Goal: Task Accomplishment & Management: Complete application form

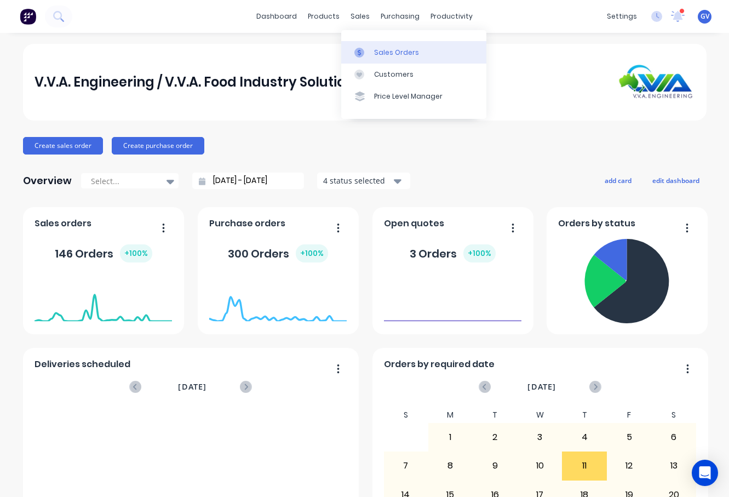
click at [384, 51] on div "Sales Orders" at bounding box center [396, 53] width 45 height 10
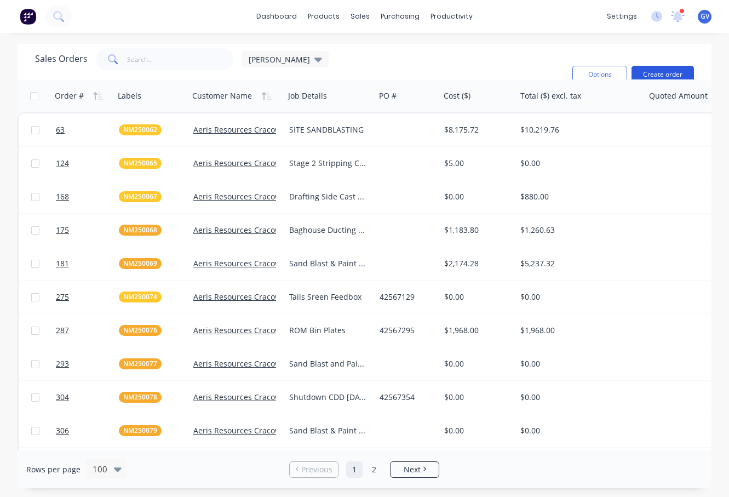
click at [651, 72] on button "Create order" at bounding box center [662, 75] width 62 height 18
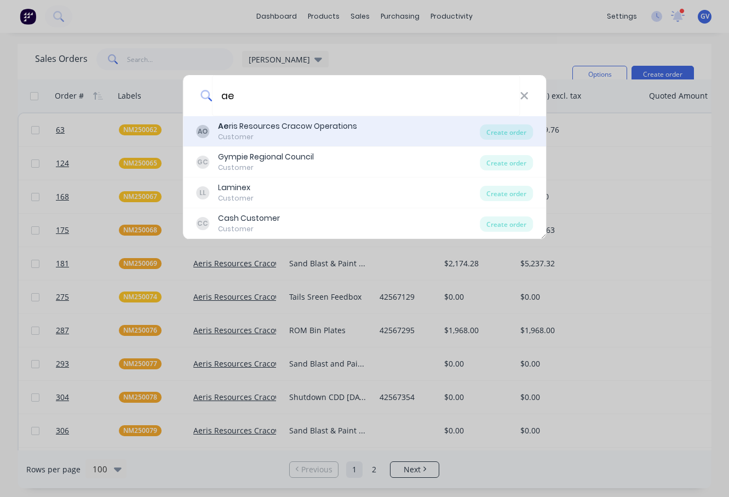
type input "ae"
click at [264, 130] on div "Ae ris Resources Cracow Operations" at bounding box center [287, 126] width 139 height 12
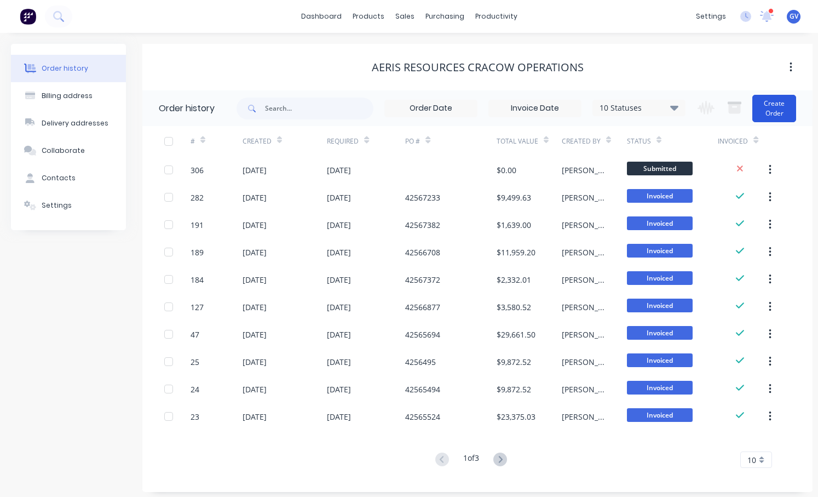
click at [728, 111] on button "Create Order" at bounding box center [774, 108] width 44 height 27
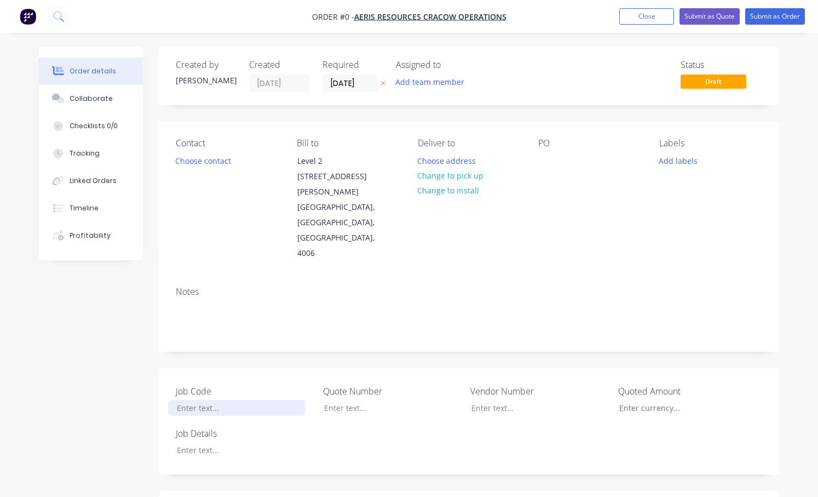
click at [199, 400] on div at bounding box center [236, 408] width 137 height 16
click at [202, 423] on div "Order details Collaborate Checklists 0/0 Tracking Linked Orders Timeline Profit…" at bounding box center [409, 447] width 762 height 800
click at [210, 442] on div at bounding box center [236, 450] width 137 height 16
click at [240, 442] on div "Stripping Circuit Pipe Install" at bounding box center [236, 450] width 137 height 16
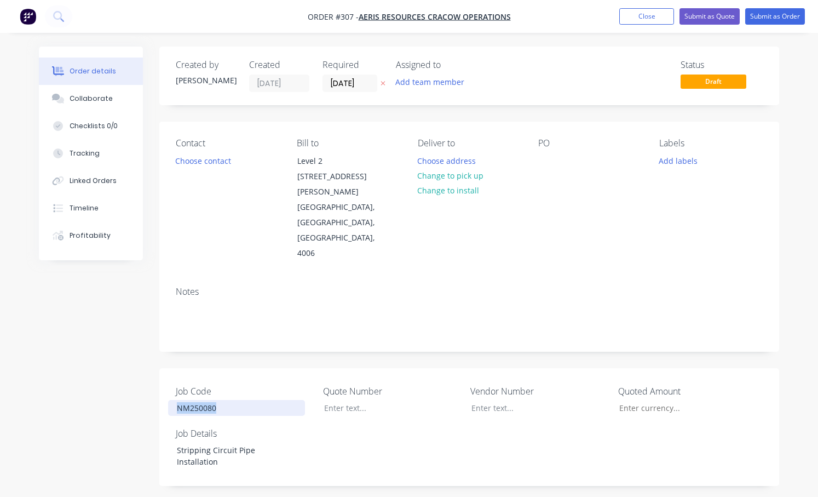
drag, startPoint x: 223, startPoint y: 378, endPoint x: 162, endPoint y: 377, distance: 61.3
click at [162, 377] on div "Job Code NM250080 Quote Number Vendor Number Quoted Amount Job Details Strippin…" at bounding box center [469, 427] width 620 height 118
copy div "NM250080"
click at [680, 161] on button "Add labels" at bounding box center [678, 160] width 50 height 15
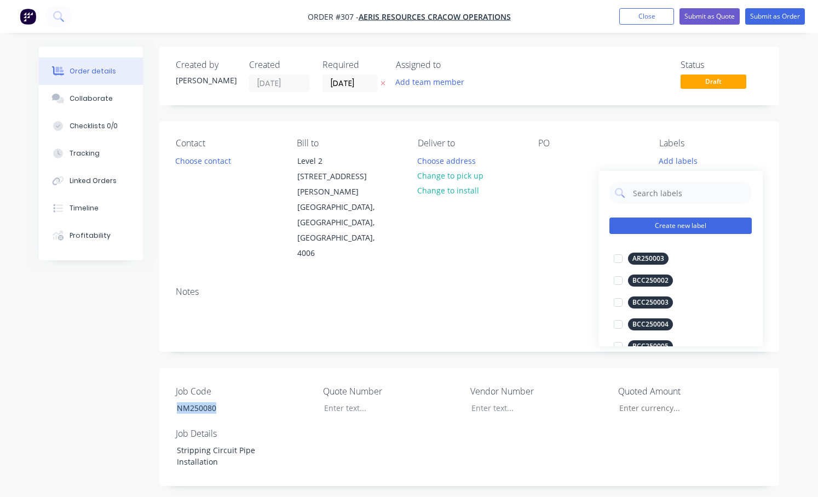
click at [665, 225] on button "Create new label" at bounding box center [681, 225] width 142 height 16
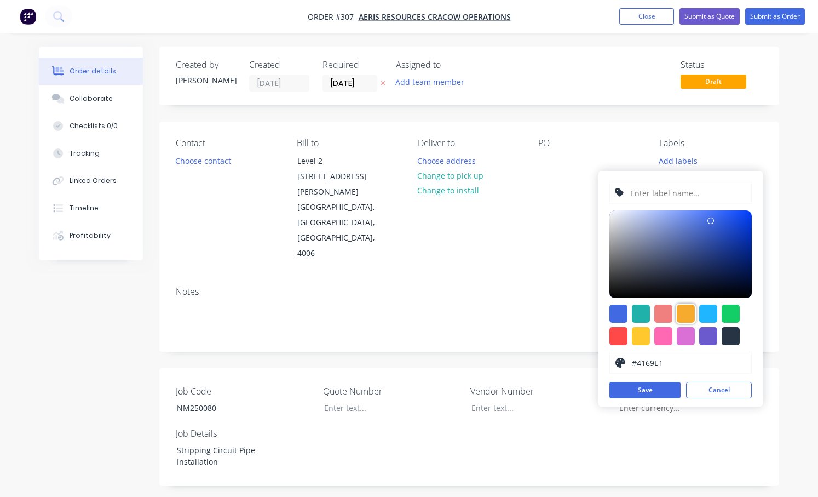
click at [687, 311] on div at bounding box center [686, 313] width 18 height 18
type input "#F6AB2F"
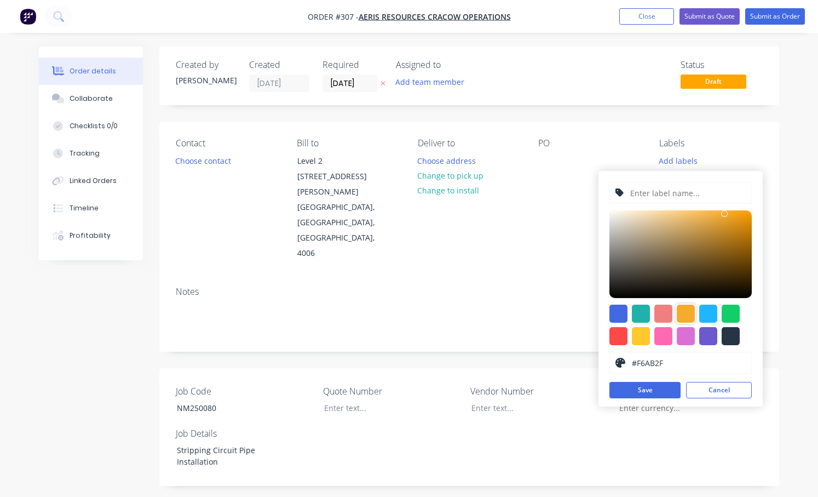
click at [647, 189] on input "text" at bounding box center [687, 192] width 117 height 21
paste input "NM250080"
type input "NM250080"
click at [710, 13] on button "Submit as Quote" at bounding box center [710, 16] width 60 height 16
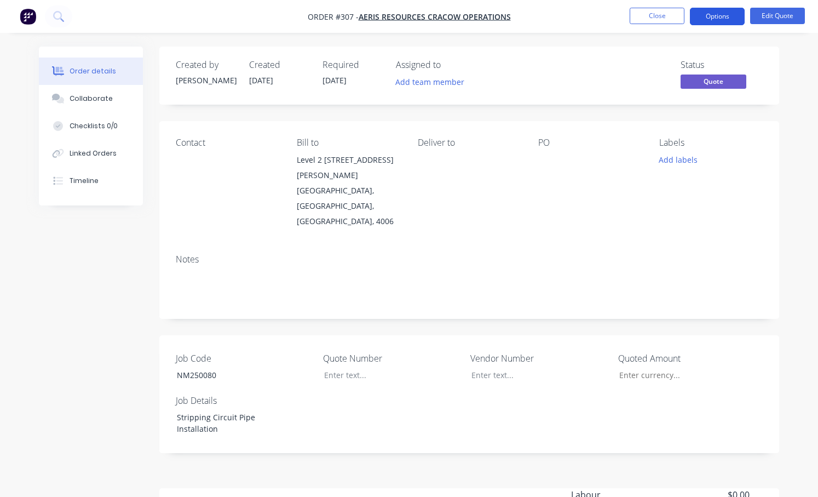
click at [711, 15] on button "Options" at bounding box center [717, 17] width 55 height 18
click at [728, 179] on div "Order details Collaborate Checklists 0/0 Linked Orders Timeline Order details C…" at bounding box center [409, 324] width 818 height 648
click at [708, 79] on span "Quote" at bounding box center [714, 81] width 66 height 14
click at [728, 146] on div "Order details Collaborate Checklists 0/0 Linked Orders Timeline Order details C…" at bounding box center [409, 324] width 818 height 648
click at [709, 15] on button "Options" at bounding box center [717, 17] width 55 height 18
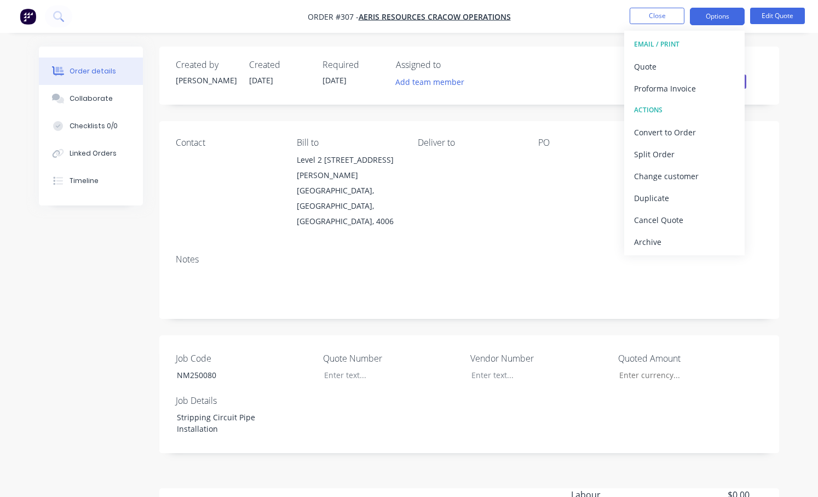
click at [654, 107] on div "ACTIONS" at bounding box center [684, 110] width 101 height 14
click at [728, 311] on div "Order details Collaborate Checklists 0/0 Linked Orders Timeline Order details C…" at bounding box center [409, 324] width 818 height 648
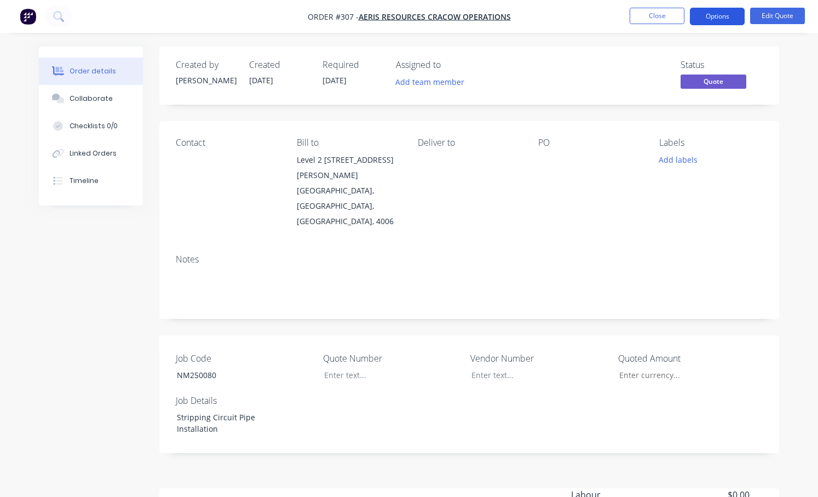
click at [712, 14] on button "Options" at bounding box center [717, 17] width 55 height 18
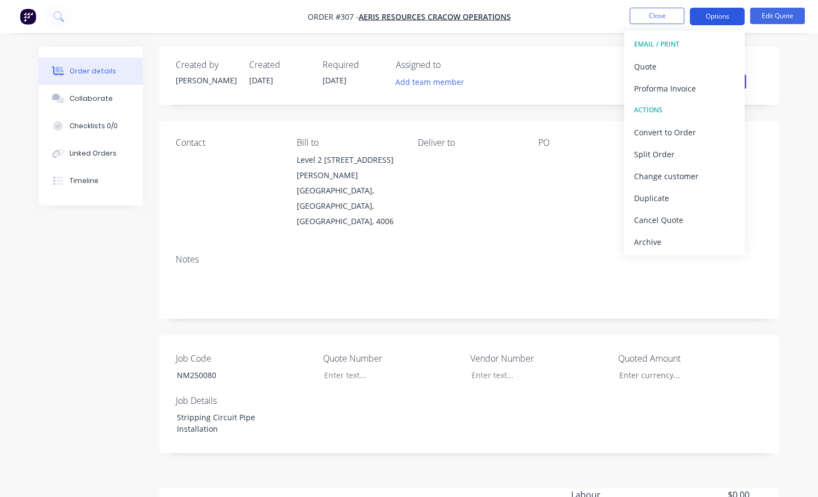
click at [713, 14] on button "Options" at bounding box center [717, 17] width 55 height 18
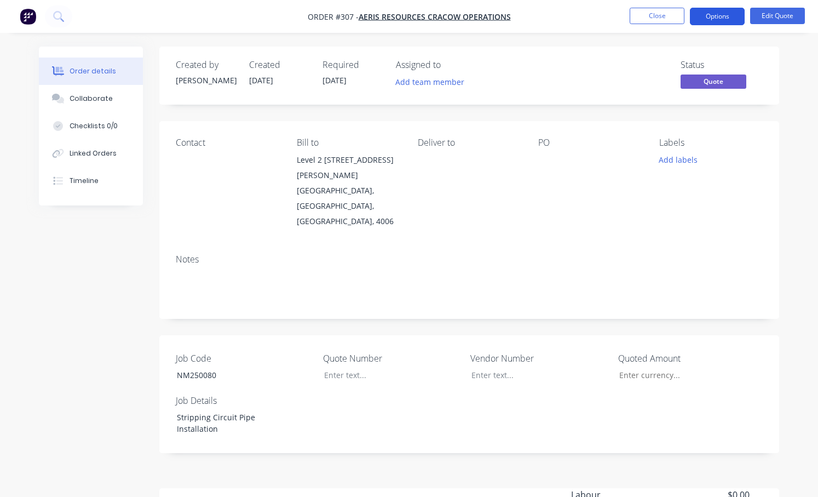
click at [713, 14] on button "Options" at bounding box center [717, 17] width 55 height 18
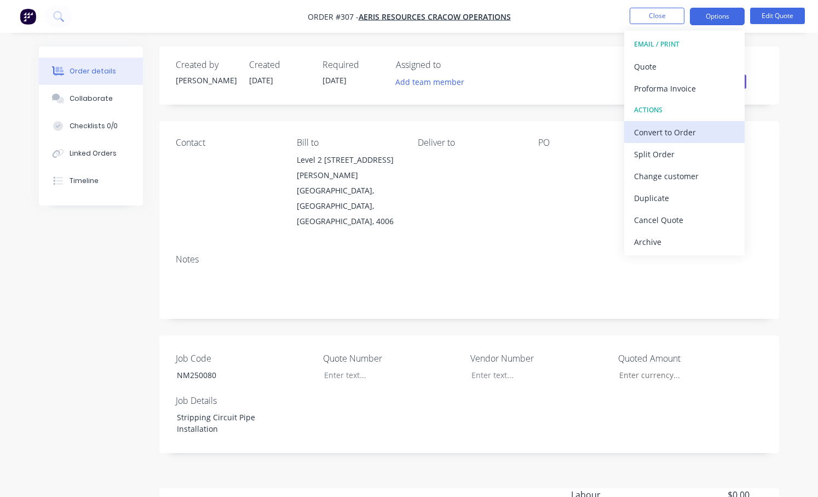
click at [654, 130] on div "Convert to Order" at bounding box center [684, 132] width 101 height 16
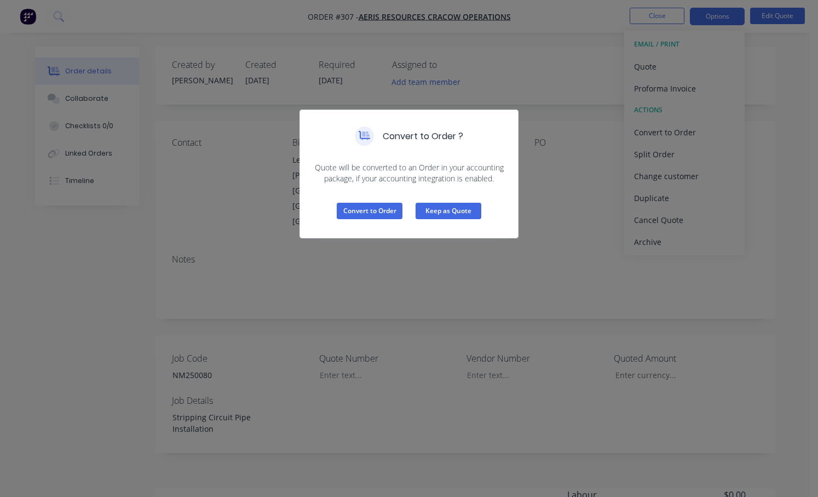
click at [452, 209] on button "Keep as Quote" at bounding box center [449, 211] width 66 height 16
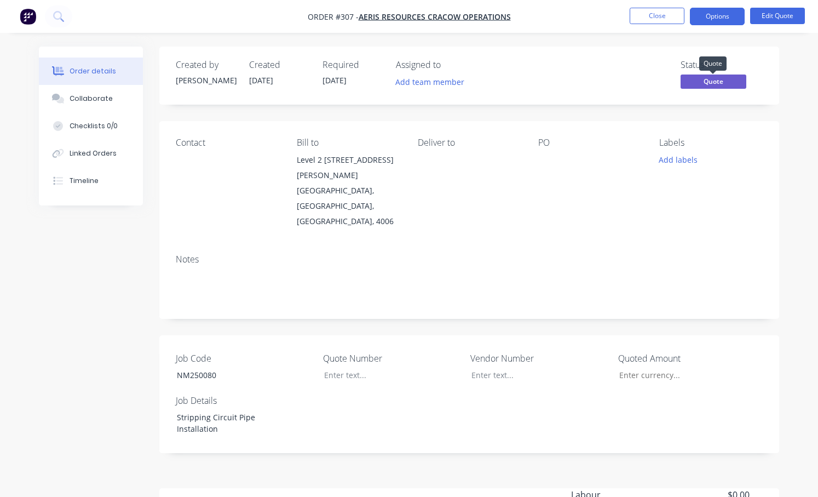
click at [719, 78] on span "Quote" at bounding box center [714, 81] width 66 height 14
click at [728, 190] on div "Order details Collaborate Checklists 0/0 Linked Orders Timeline Order details C…" at bounding box center [409, 324] width 818 height 648
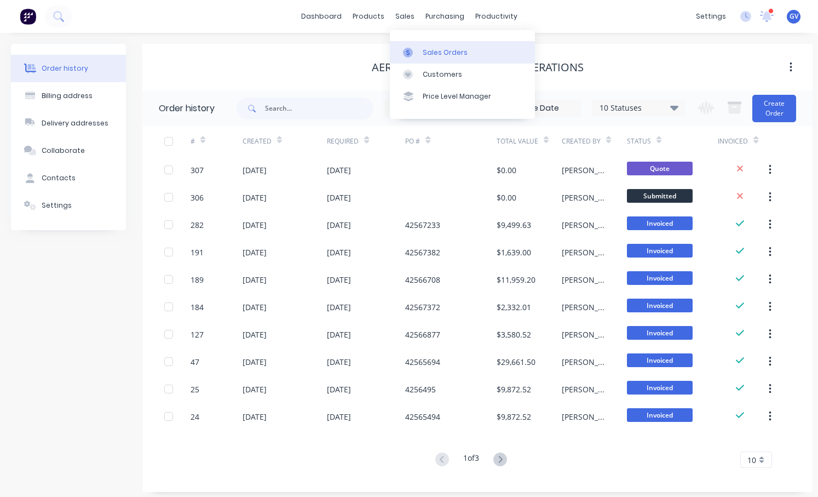
click at [438, 52] on div "Sales Orders" at bounding box center [445, 53] width 45 height 10
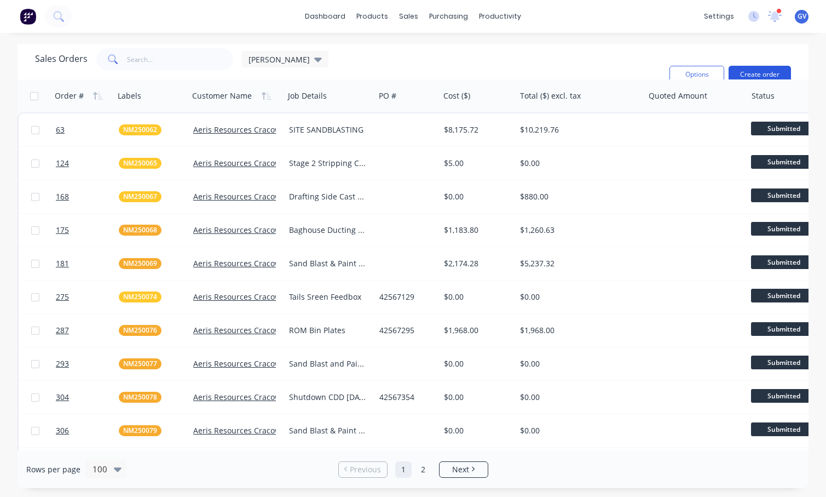
click at [728, 66] on button "Create order" at bounding box center [760, 75] width 62 height 18
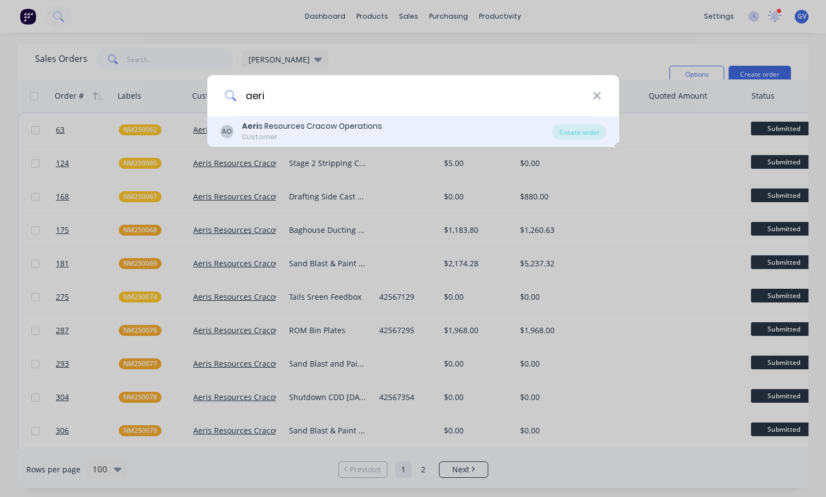
type input "aeri"
click at [314, 126] on div "Aeri s Resources Cracow Operations" at bounding box center [312, 126] width 140 height 12
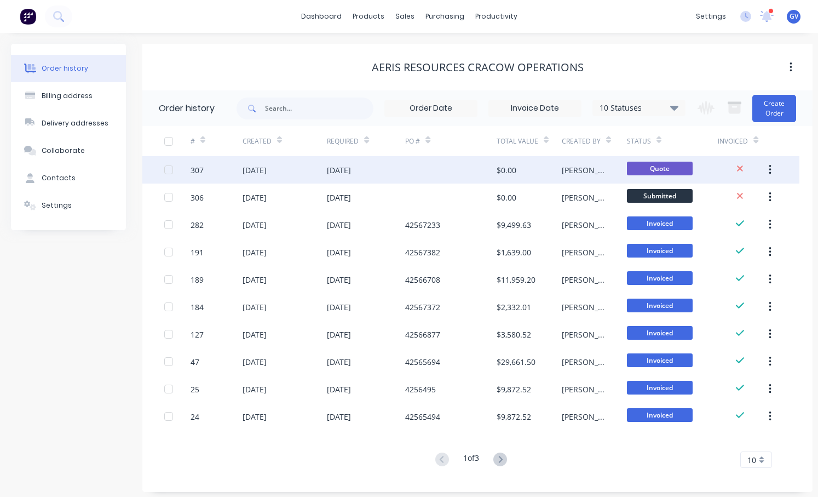
click at [223, 169] on div "307" at bounding box center [217, 169] width 52 height 27
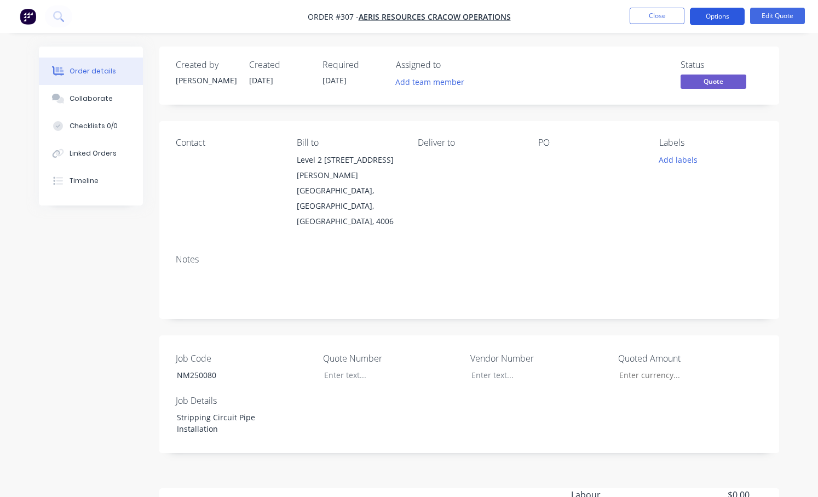
click at [712, 14] on button "Options" at bounding box center [717, 17] width 55 height 18
click at [728, 180] on div "Order details Collaborate Checklists 0/0 Linked Orders Timeline Order details C…" at bounding box center [409, 324] width 818 height 648
click at [718, 15] on button "Options" at bounding box center [717, 17] width 55 height 18
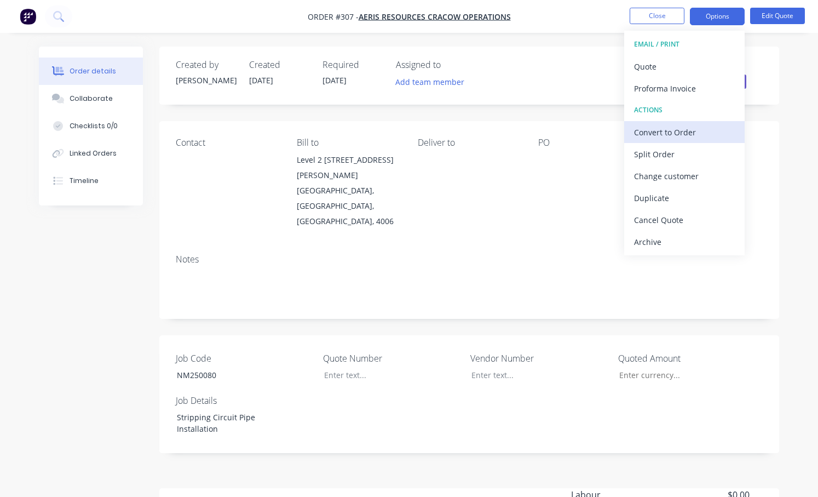
click at [664, 131] on div "Convert to Order" at bounding box center [684, 132] width 101 height 16
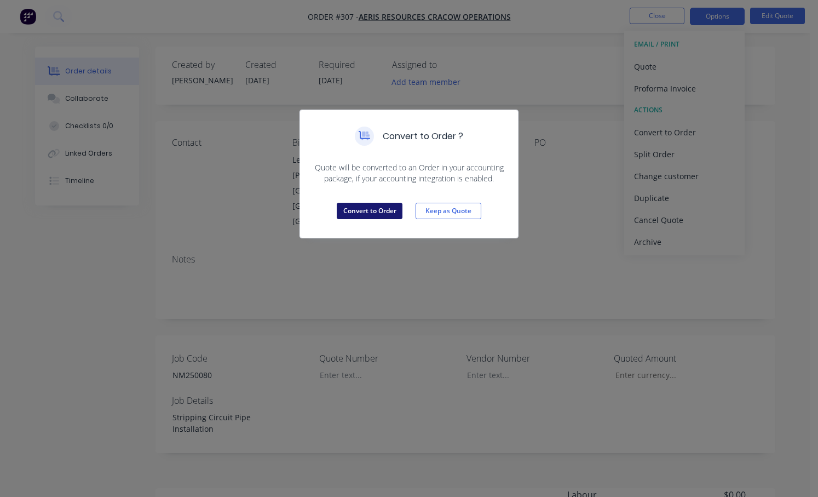
click at [380, 212] on button "Convert to Order" at bounding box center [370, 211] width 66 height 16
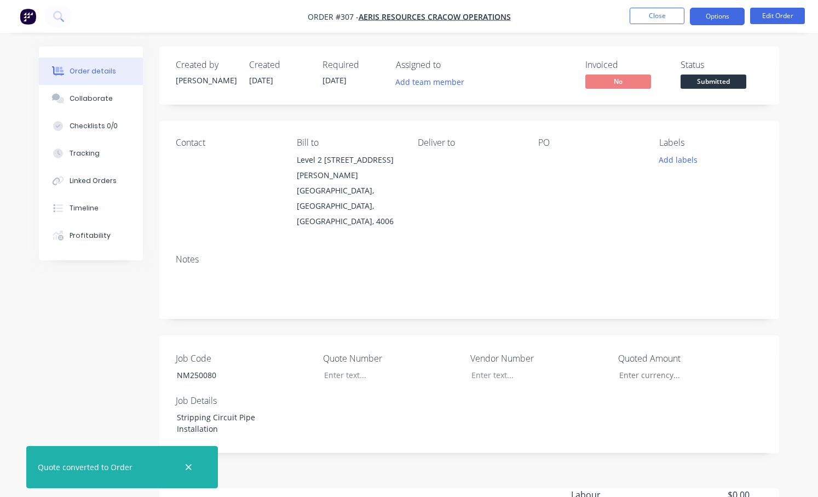
click at [718, 14] on button "Options" at bounding box center [717, 17] width 55 height 18
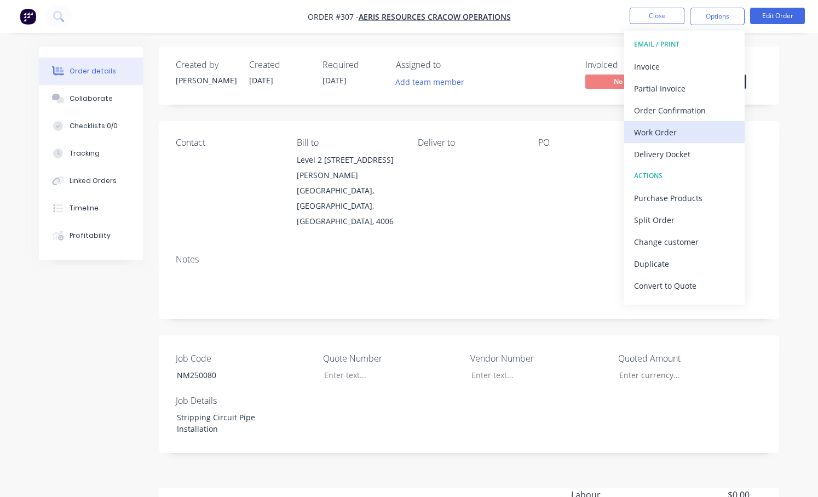
click at [652, 134] on div "Work Order" at bounding box center [684, 132] width 101 height 16
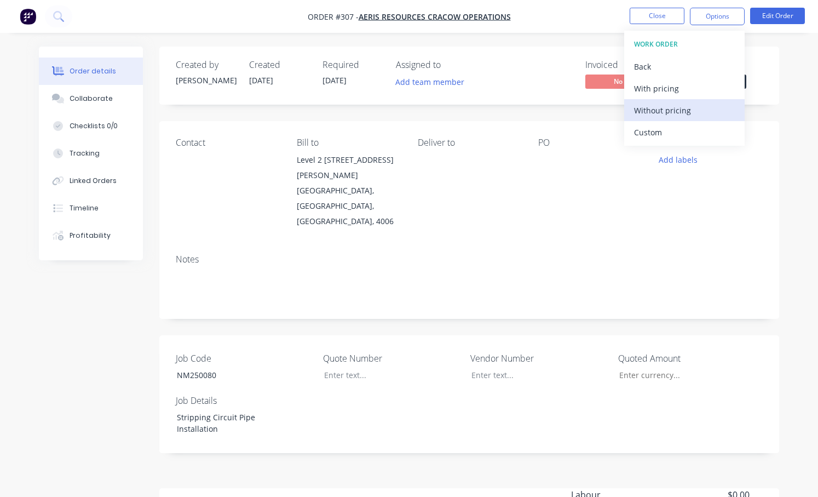
click at [656, 110] on div "Without pricing" at bounding box center [684, 110] width 101 height 16
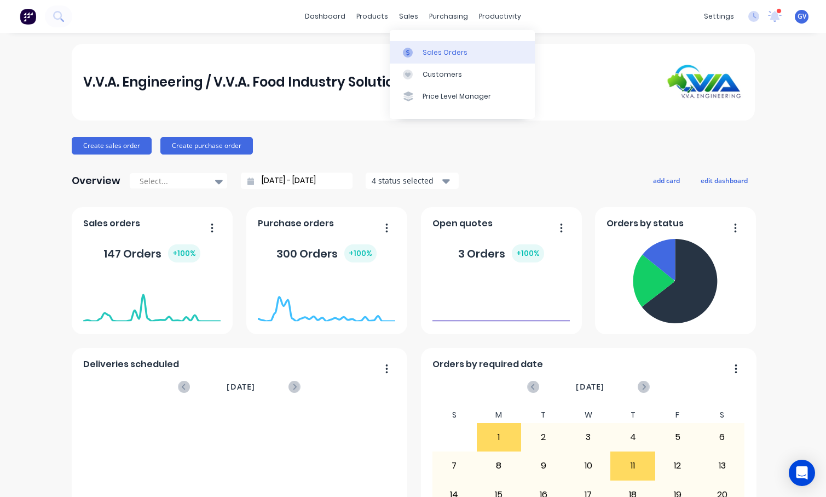
click at [445, 49] on div "Sales Orders" at bounding box center [445, 53] width 45 height 10
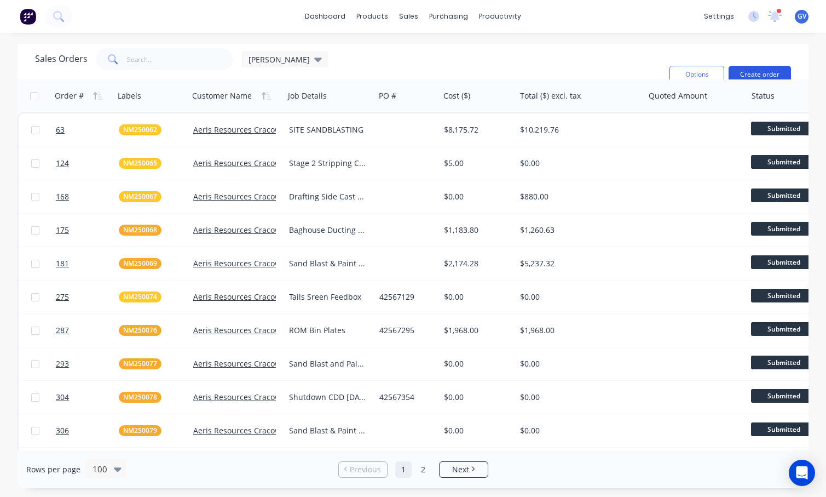
click at [754, 66] on button "Create order" at bounding box center [760, 75] width 62 height 18
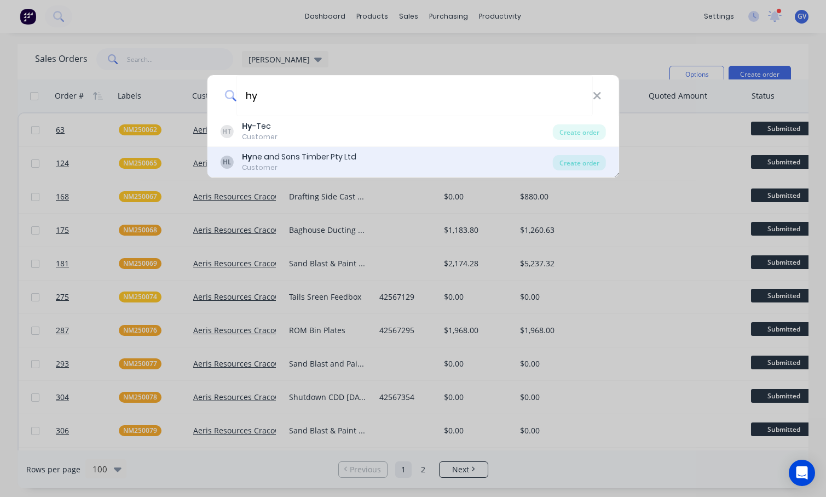
type input "hy"
click at [290, 157] on div "Hy ne and Sons Timber Pty Ltd" at bounding box center [299, 157] width 114 height 12
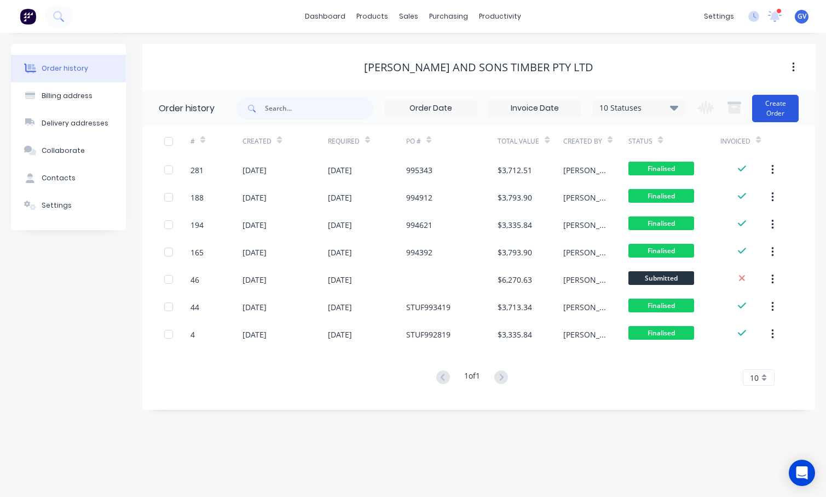
click at [780, 108] on button "Create Order" at bounding box center [775, 108] width 47 height 27
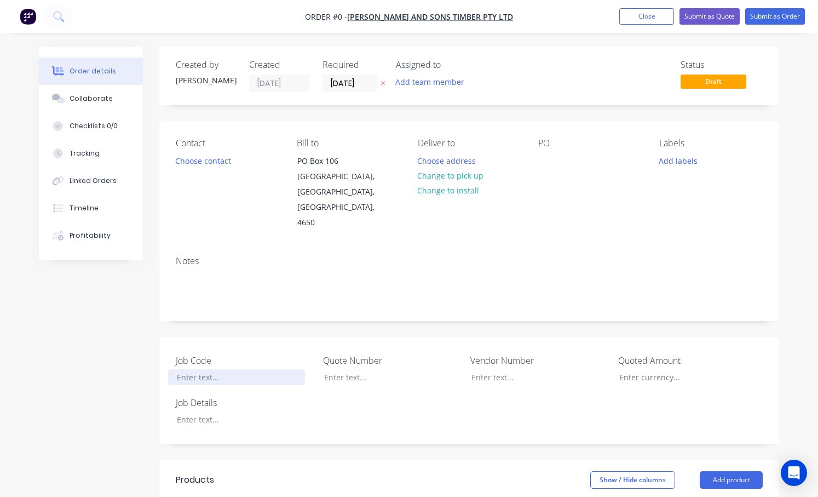
click at [198, 369] on div at bounding box center [236, 377] width 137 height 16
click at [200, 406] on div "Order details Collaborate Checklists 0/0 Tracking Linked Orders Timeline Profit…" at bounding box center [409, 431] width 762 height 769
click at [555, 160] on div at bounding box center [547, 161] width 18 height 16
click at [693, 160] on button "Add labels" at bounding box center [678, 160] width 50 height 15
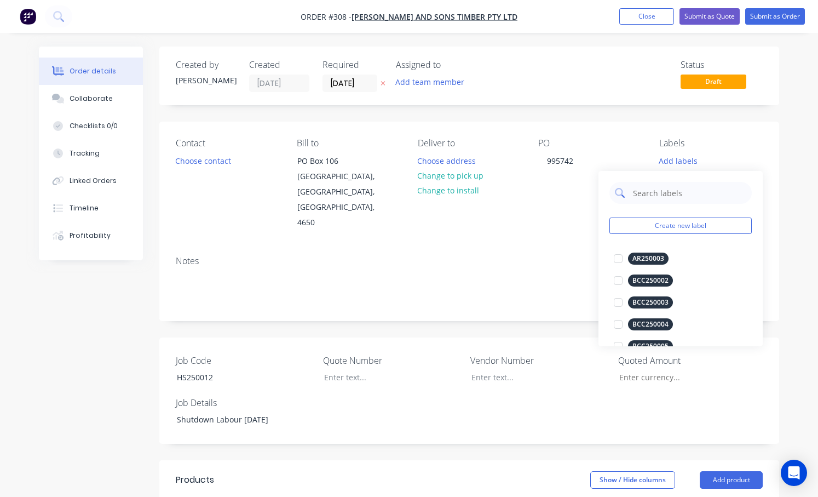
click at [678, 191] on input "text" at bounding box center [689, 193] width 114 height 22
click at [550, 216] on div "Contact Choose contact [PERSON_NAME] to PO [GEOGRAPHIC_DATA] Deliver to Choose …" at bounding box center [469, 184] width 620 height 125
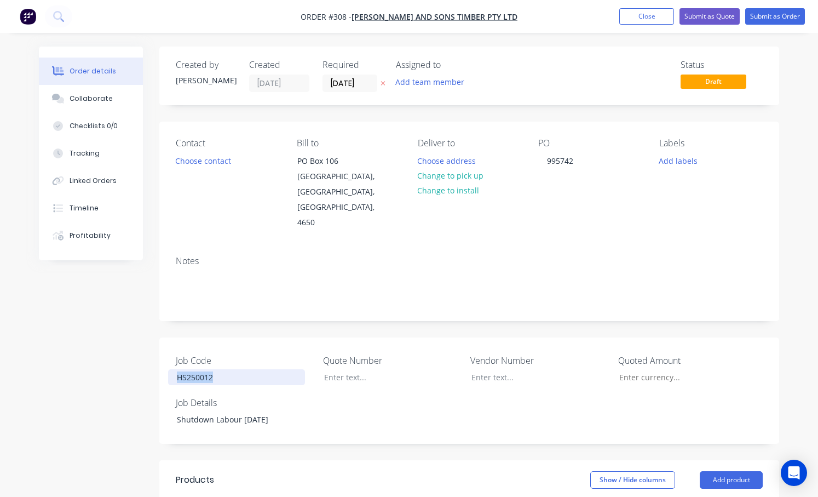
drag, startPoint x: 223, startPoint y: 364, endPoint x: 164, endPoint y: 364, distance: 59.1
click at [164, 364] on div "Job Code HS250012 Quote Number Vendor Number Quoted Amount Job Details Shutdown…" at bounding box center [469, 390] width 620 height 106
copy div "HS250012"
click at [674, 159] on button "Add labels" at bounding box center [678, 160] width 50 height 15
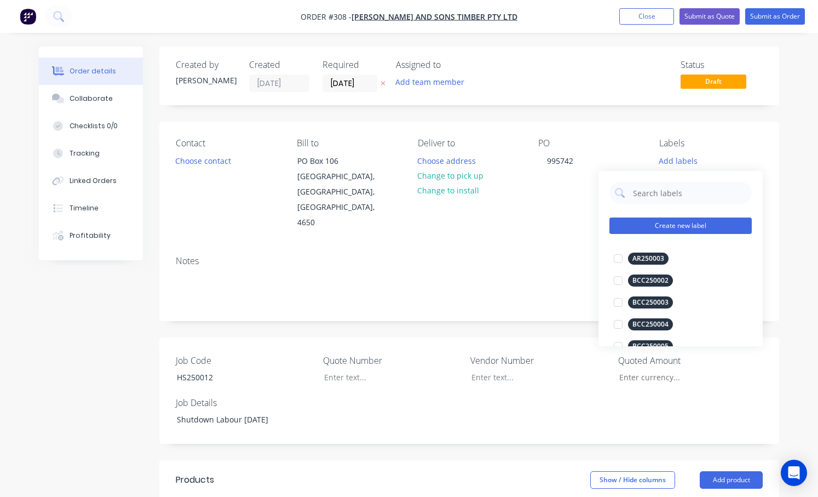
click at [660, 226] on button "Create new label" at bounding box center [681, 225] width 142 height 16
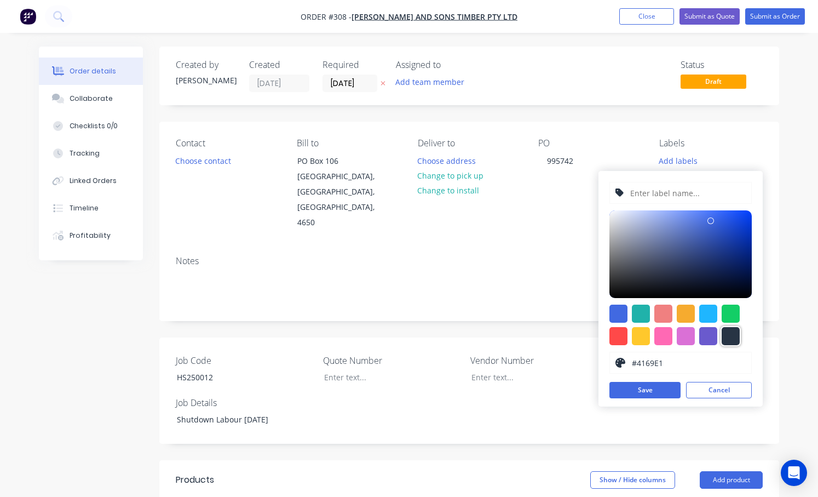
click at [732, 335] on div at bounding box center [731, 336] width 18 height 18
type input "#273444"
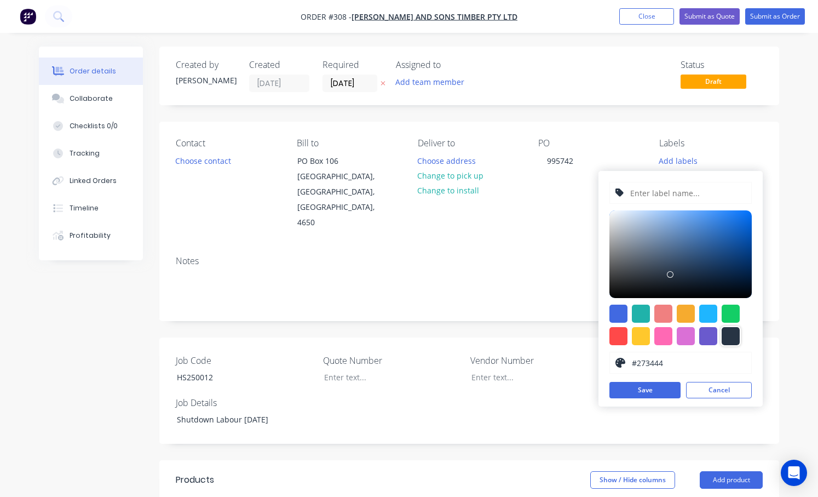
click at [656, 192] on input "text" at bounding box center [687, 192] width 117 height 21
paste input "HS250012"
type input "HS250012"
click at [652, 390] on button "Save" at bounding box center [645, 390] width 71 height 16
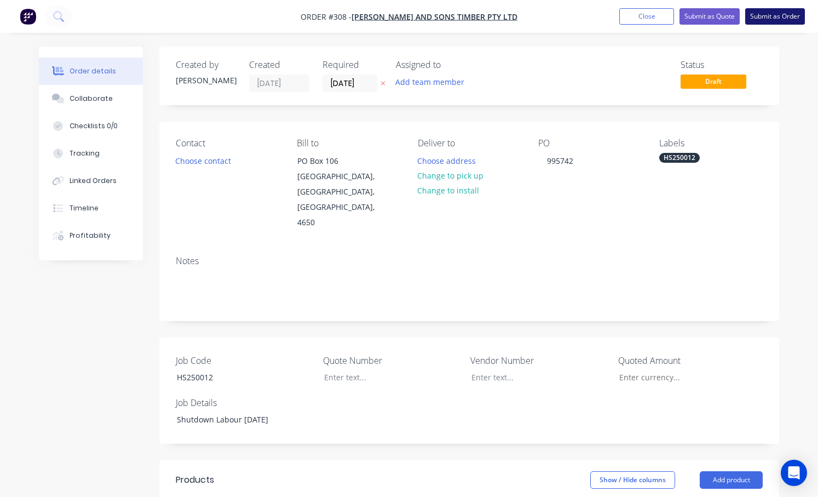
click at [767, 15] on button "Submit as Order" at bounding box center [775, 16] width 60 height 16
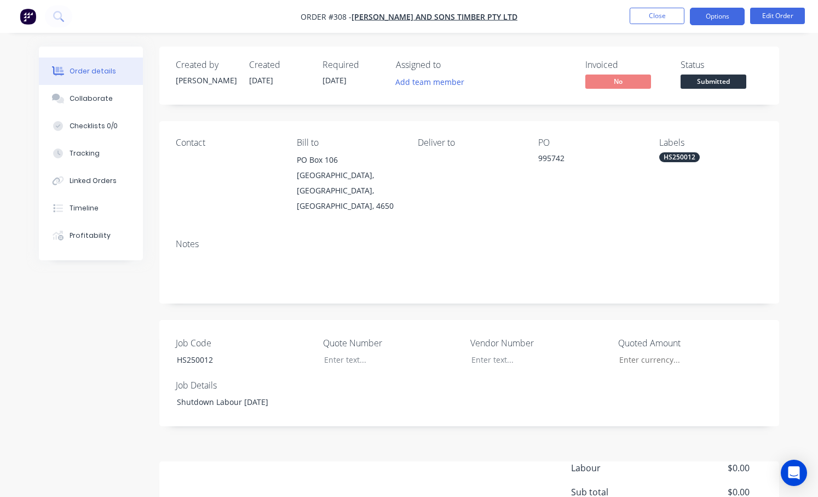
click at [716, 14] on button "Options" at bounding box center [717, 17] width 55 height 18
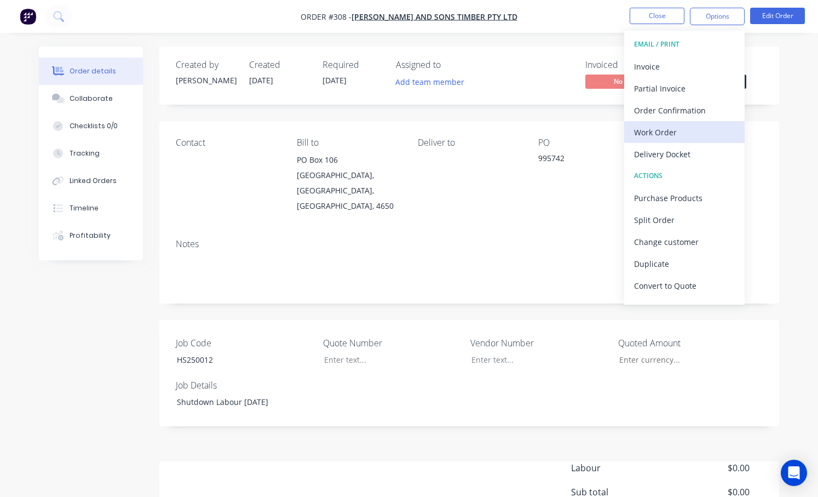
click at [657, 136] on div "Work Order" at bounding box center [684, 132] width 101 height 16
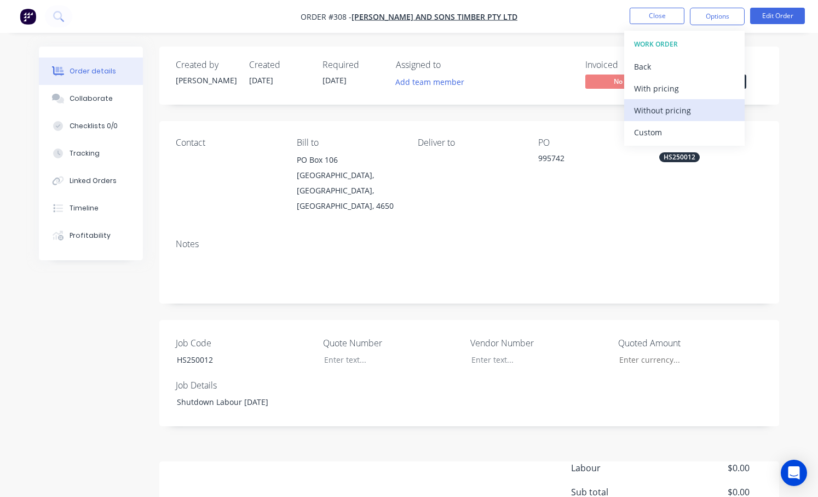
click at [669, 110] on div "Without pricing" at bounding box center [684, 110] width 101 height 16
